Goal: Contribute content

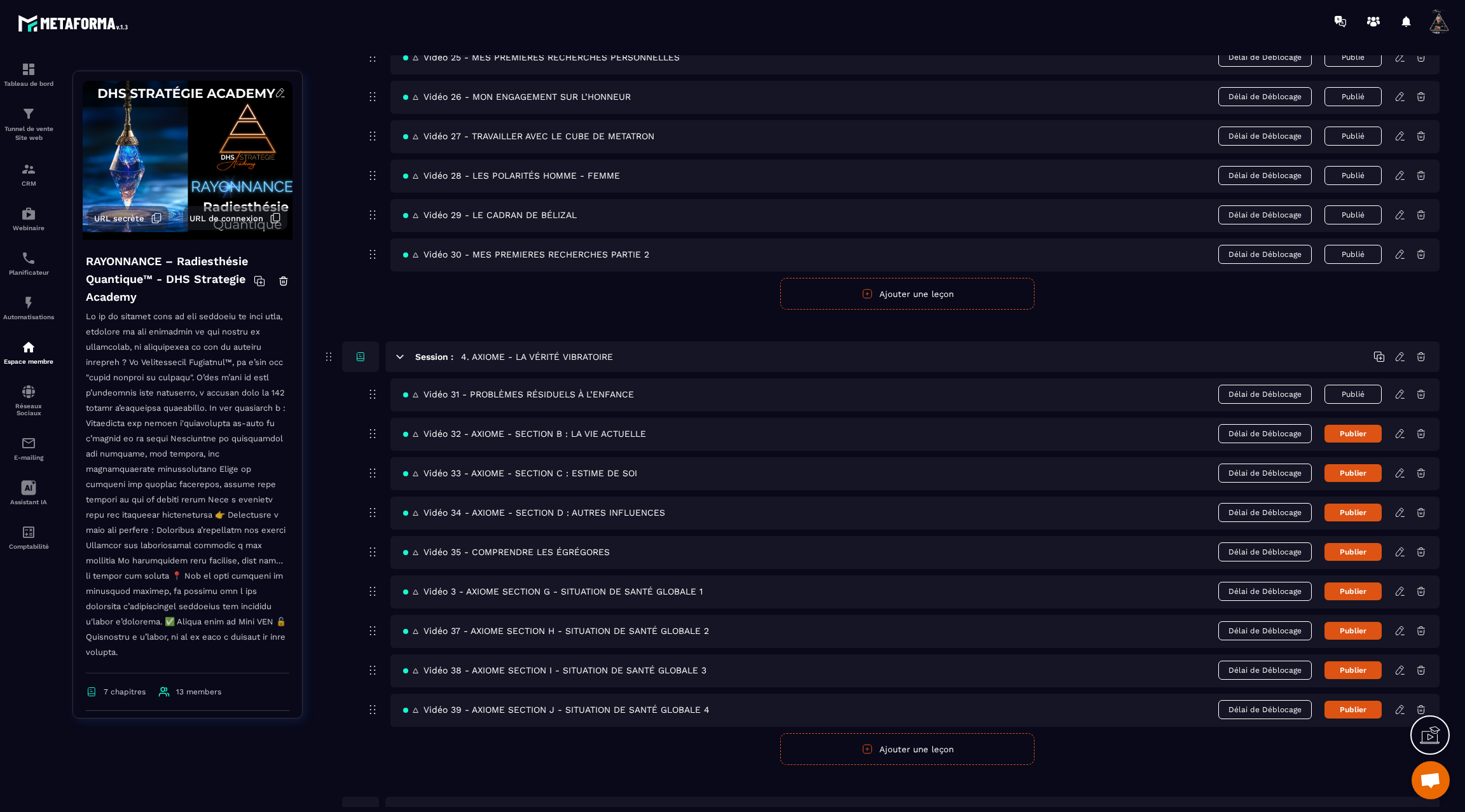
scroll to position [1214, 0]
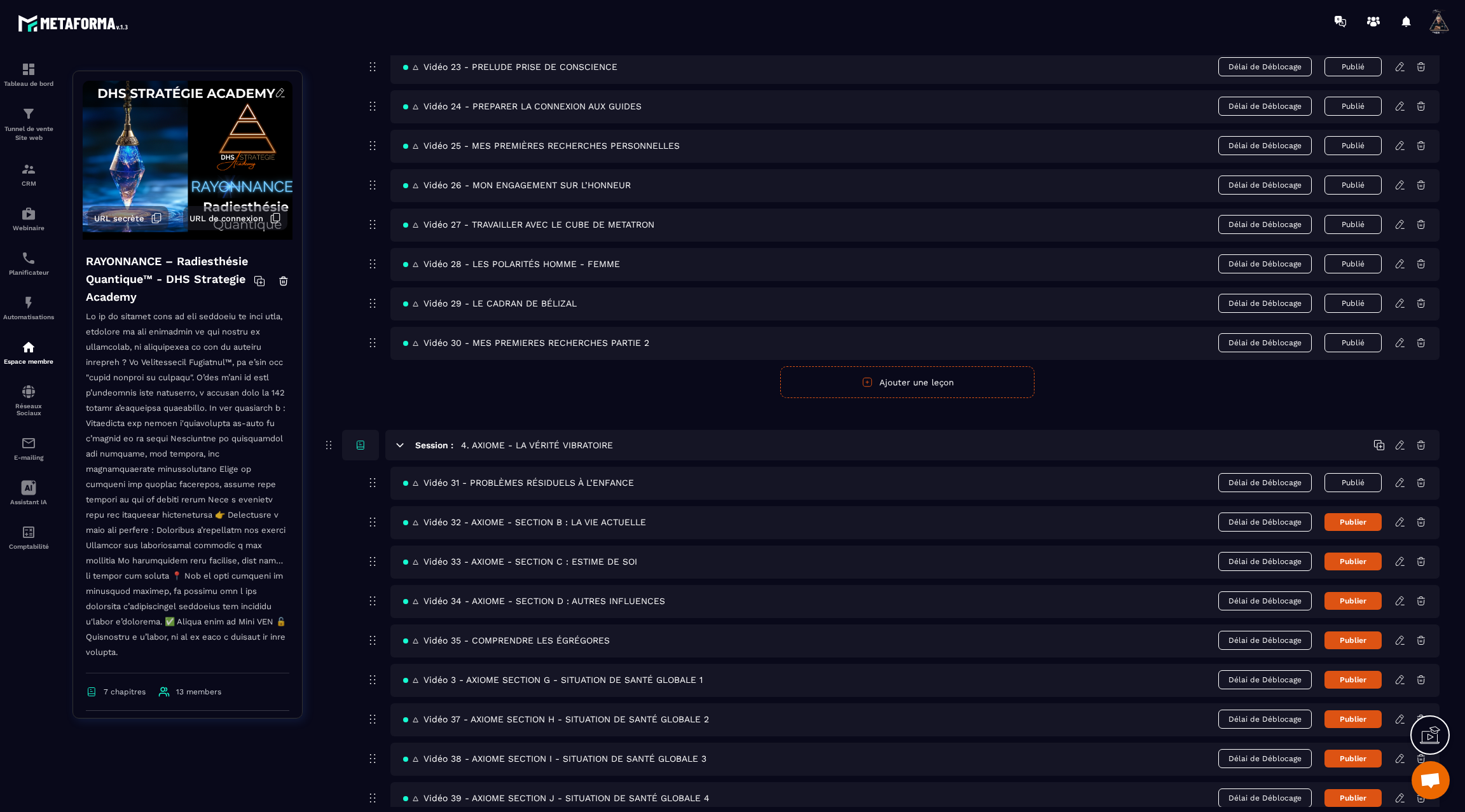
click at [1393, 506] on div "🜂 Vidéo 32 - AXIOME - SECTION B : LA VIE ACTUELLE Délai de Déblocage Publier" at bounding box center [915, 523] width 1050 height 33
click at [1398, 516] on icon at bounding box center [1400, 522] width 12 height 12
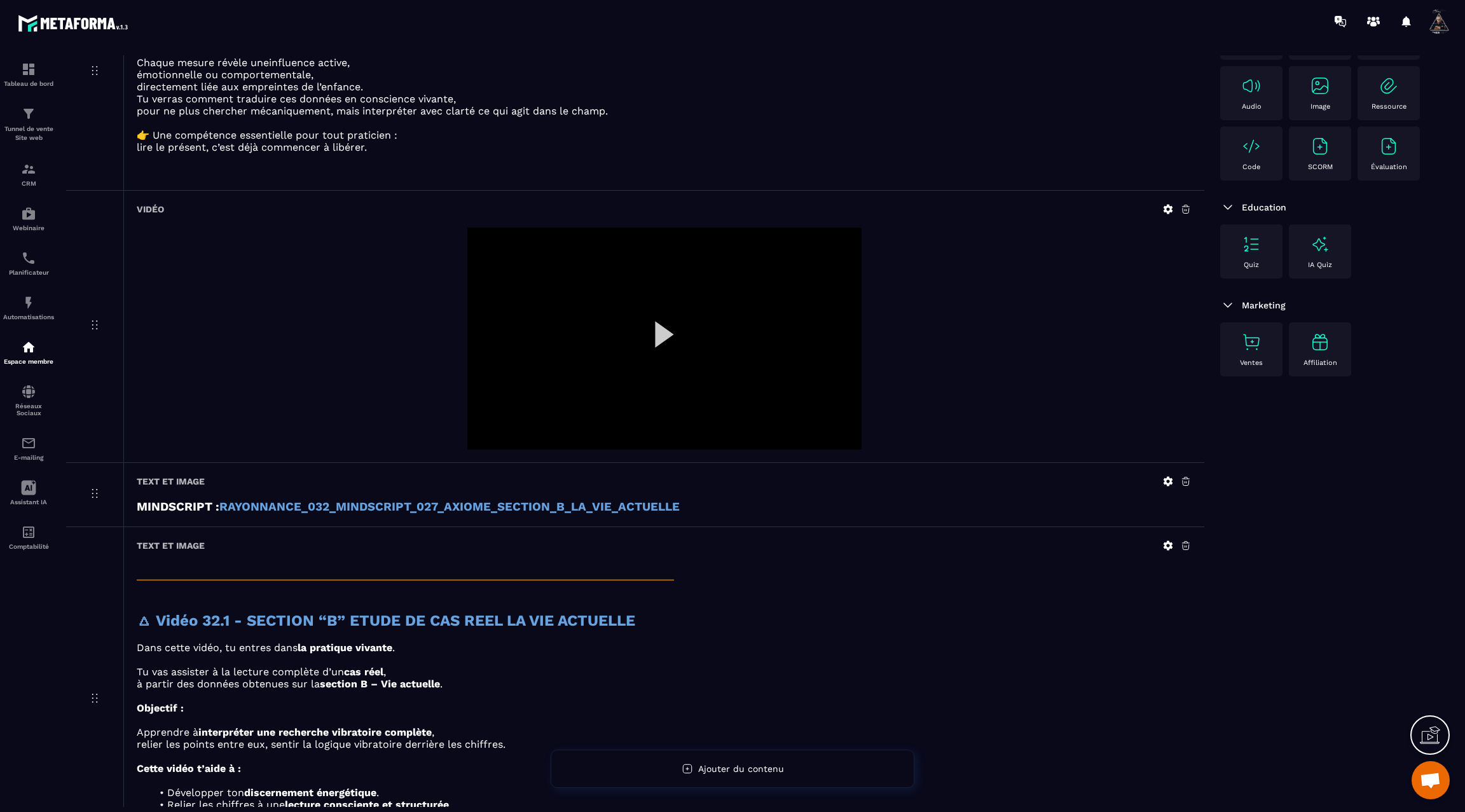
scroll to position [22, 0]
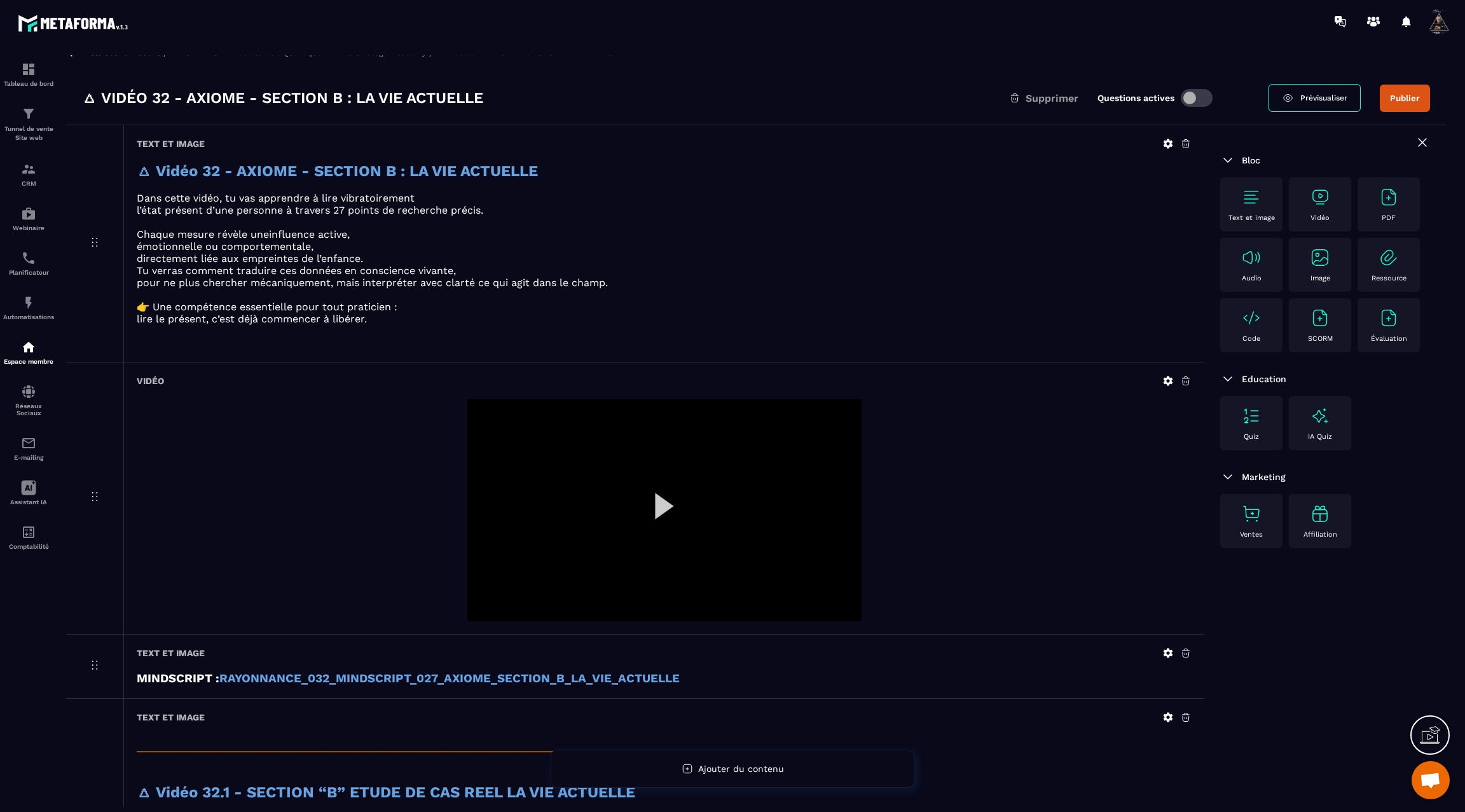
click at [1172, 384] on icon at bounding box center [1168, 380] width 12 height 12
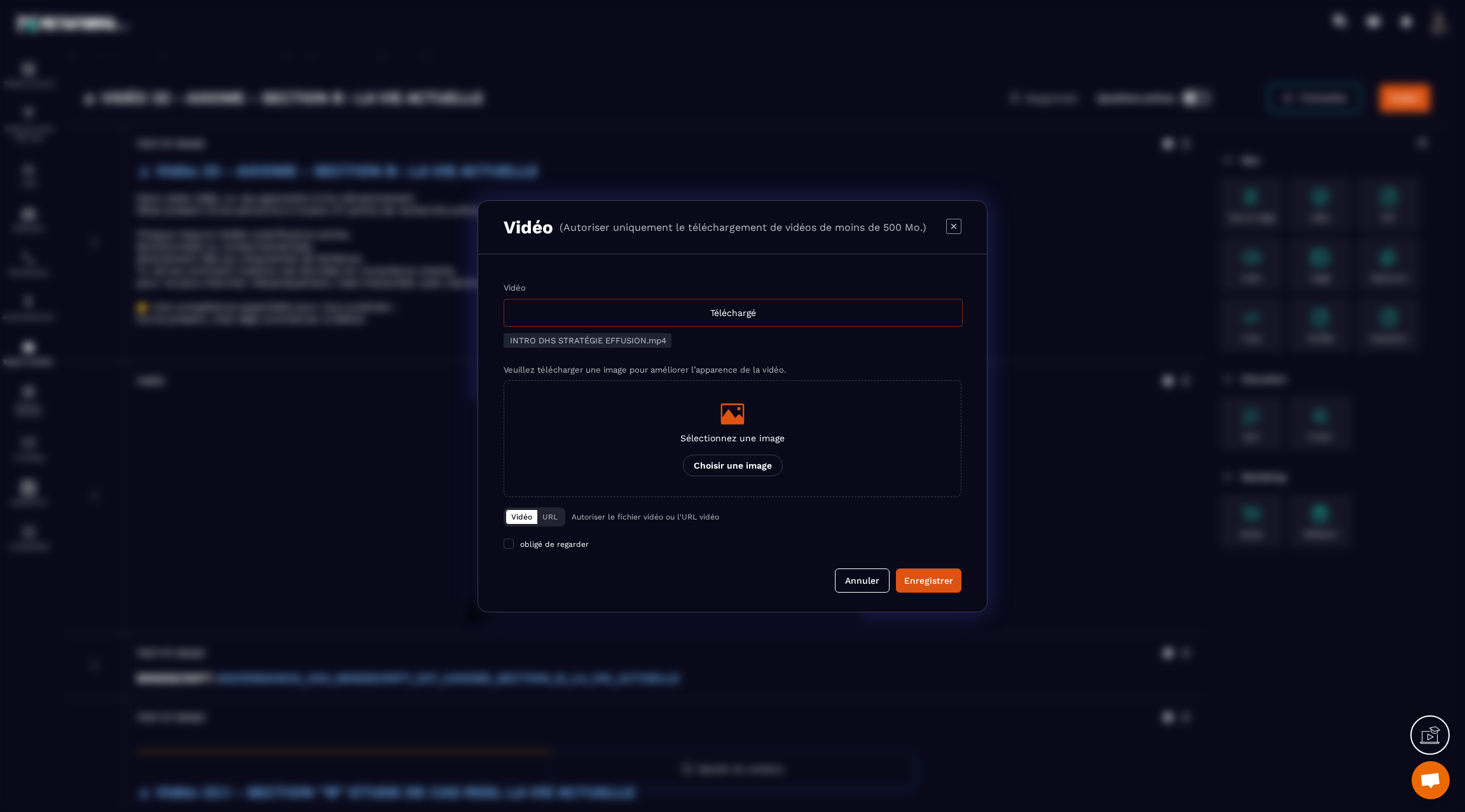
click at [799, 322] on div "Téléchargé" at bounding box center [733, 313] width 459 height 28
click at [0, 0] on input "Vidéo Téléchargé" at bounding box center [0, 0] width 0 height 0
click at [927, 583] on div "Enregistrer" at bounding box center [928, 580] width 49 height 12
